Goal: Go to known website: Access a specific website the user already knows

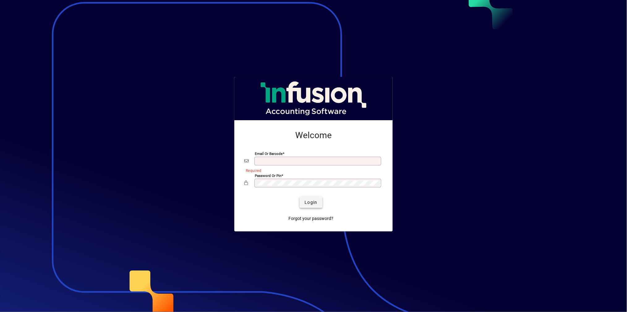
type input "**********"
click at [319, 201] on span "submit" at bounding box center [311, 202] width 23 height 15
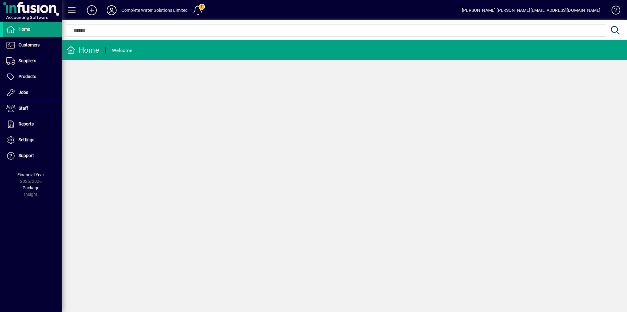
click at [414, 205] on div "Home Welcome" at bounding box center [345, 175] width 566 height 271
